Goal: Transaction & Acquisition: Book appointment/travel/reservation

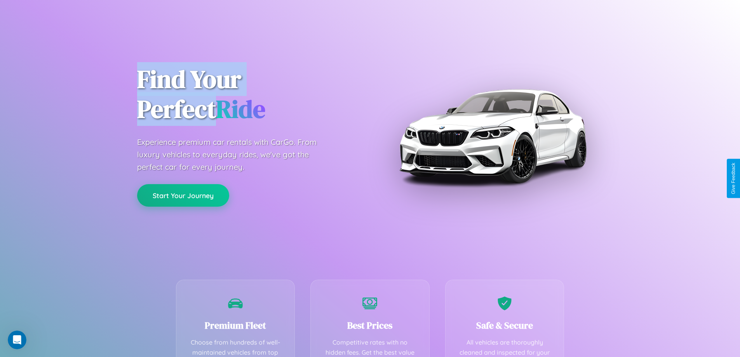
click at [183, 195] on button "Start Your Journey" at bounding box center [183, 195] width 92 height 23
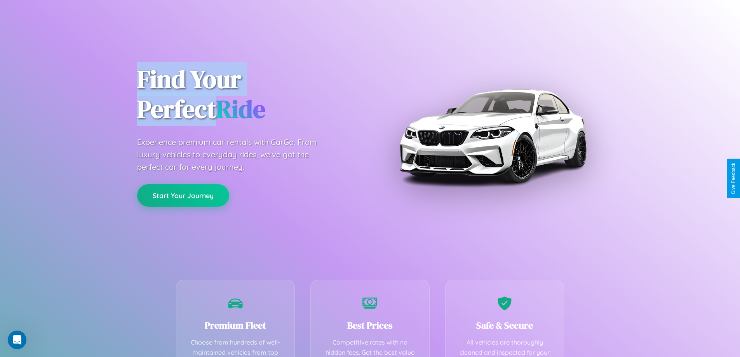
click at [183, 195] on button "Start Your Journey" at bounding box center [183, 195] width 92 height 23
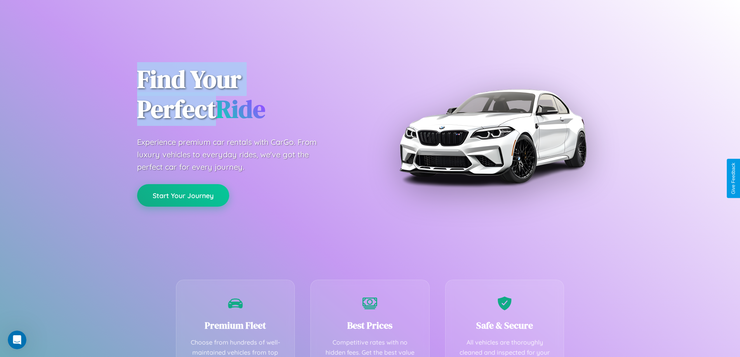
click at [183, 195] on button "Start Your Journey" at bounding box center [183, 195] width 92 height 23
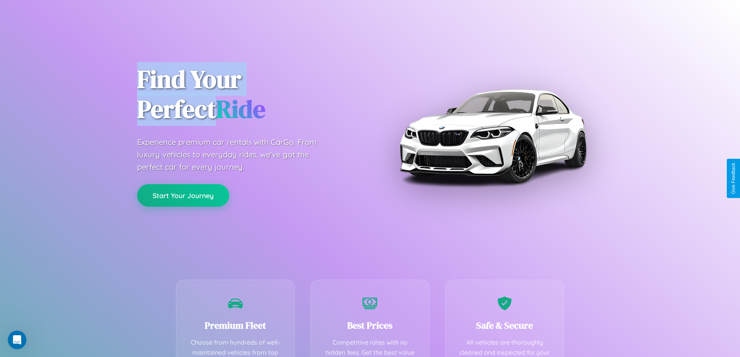
click at [183, 195] on button "Start Your Journey" at bounding box center [183, 195] width 92 height 23
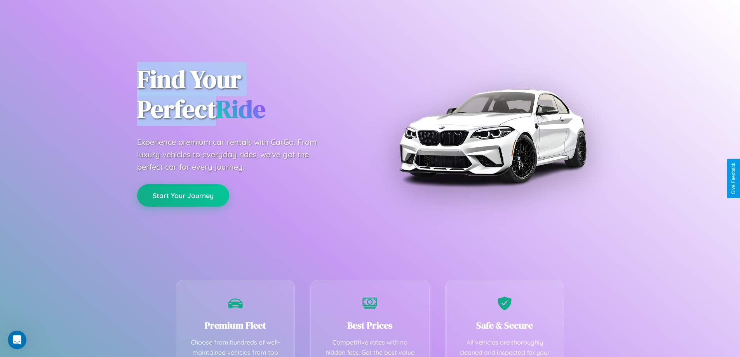
click at [183, 195] on button "Start Your Journey" at bounding box center [183, 195] width 92 height 23
